Goal: Information Seeking & Learning: Obtain resource

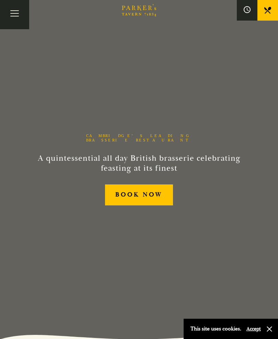
click at [5, 12] on button "Toggle navigation" at bounding box center [14, 14] width 29 height 29
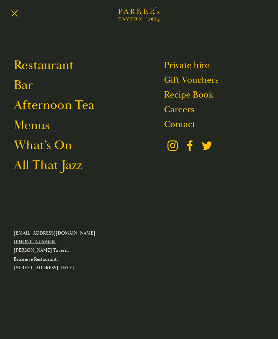
click at [41, 124] on link "Menus" at bounding box center [32, 125] width 36 height 16
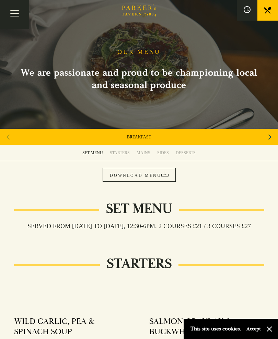
click at [266, 136] on div "Next slide" at bounding box center [269, 136] width 9 height 15
click at [269, 132] on icon "Next slide" at bounding box center [269, 136] width 3 height 15
click at [125, 152] on div "STARTERS" at bounding box center [120, 152] width 20 height 5
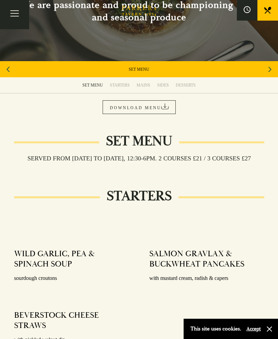
scroll to position [56, 0]
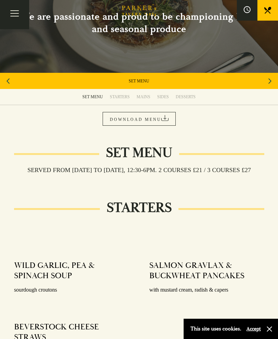
click at [125, 98] on div "STARTERS" at bounding box center [120, 96] width 20 height 5
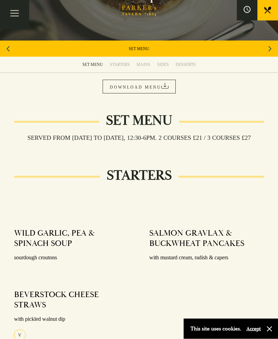
scroll to position [59, 0]
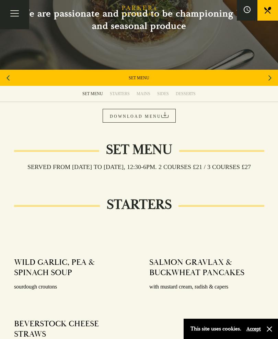
click at [268, 77] on div "Next slide" at bounding box center [269, 77] width 9 height 15
click at [266, 78] on div "Next slide" at bounding box center [269, 77] width 9 height 15
click at [268, 77] on icon "Next slide" at bounding box center [269, 77] width 3 height 15
click at [12, 76] on div "Previous slide" at bounding box center [7, 77] width 9 height 15
click at [151, 74] on div "WINE LIST" at bounding box center [139, 78] width 278 height 16
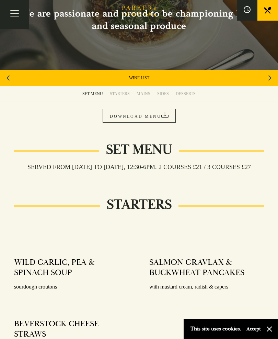
click at [139, 76] on link "WINE LIST" at bounding box center [139, 77] width 20 height 5
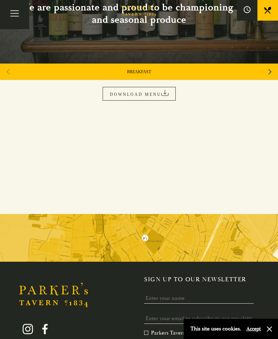
scroll to position [27, 0]
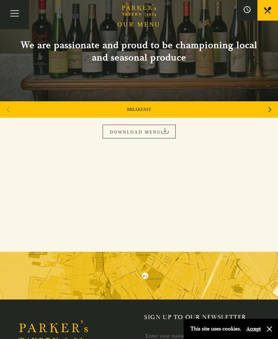
click at [263, 111] on div "BREAKFAST" at bounding box center [139, 109] width 278 height 16
click at [273, 106] on div "Next slide" at bounding box center [269, 109] width 9 height 15
click at [157, 129] on link "DOWNLOAD MENU" at bounding box center [139, 132] width 73 height 14
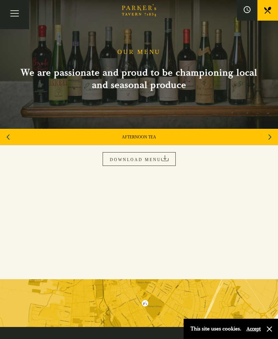
click at [268, 11] on icon at bounding box center [267, 10] width 7 height 7
click at [10, 15] on button "Toggle navigation" at bounding box center [14, 14] width 29 height 29
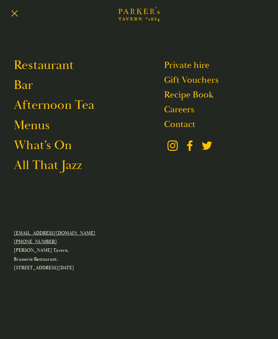
click at [59, 67] on link "Restaurant" at bounding box center [44, 65] width 60 height 16
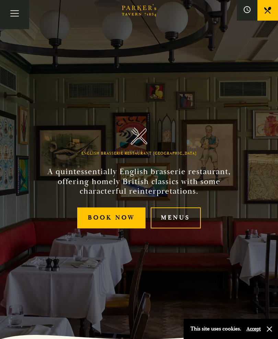
click at [187, 228] on link "Menus" at bounding box center [176, 217] width 50 height 21
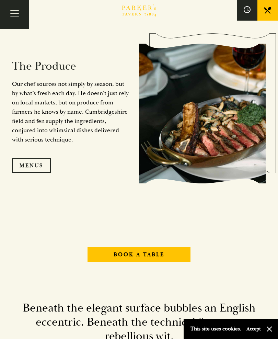
scroll to position [643, 0]
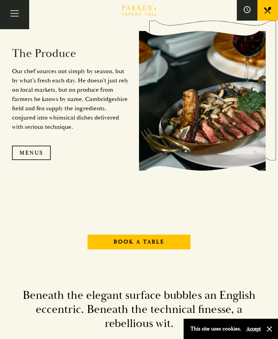
click at [35, 160] on link "Menus" at bounding box center [31, 152] width 39 height 14
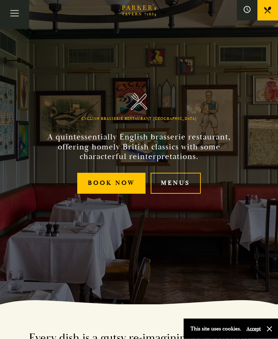
scroll to position [0, 0]
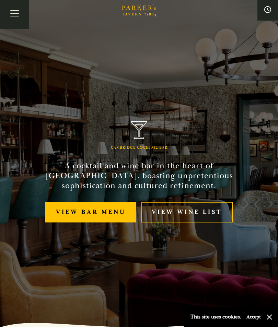
click at [110, 221] on link "View bar menu" at bounding box center [90, 212] width 91 height 21
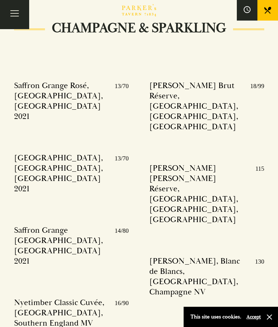
scroll to position [1508, 0]
